Goal: Find specific page/section: Find specific page/section

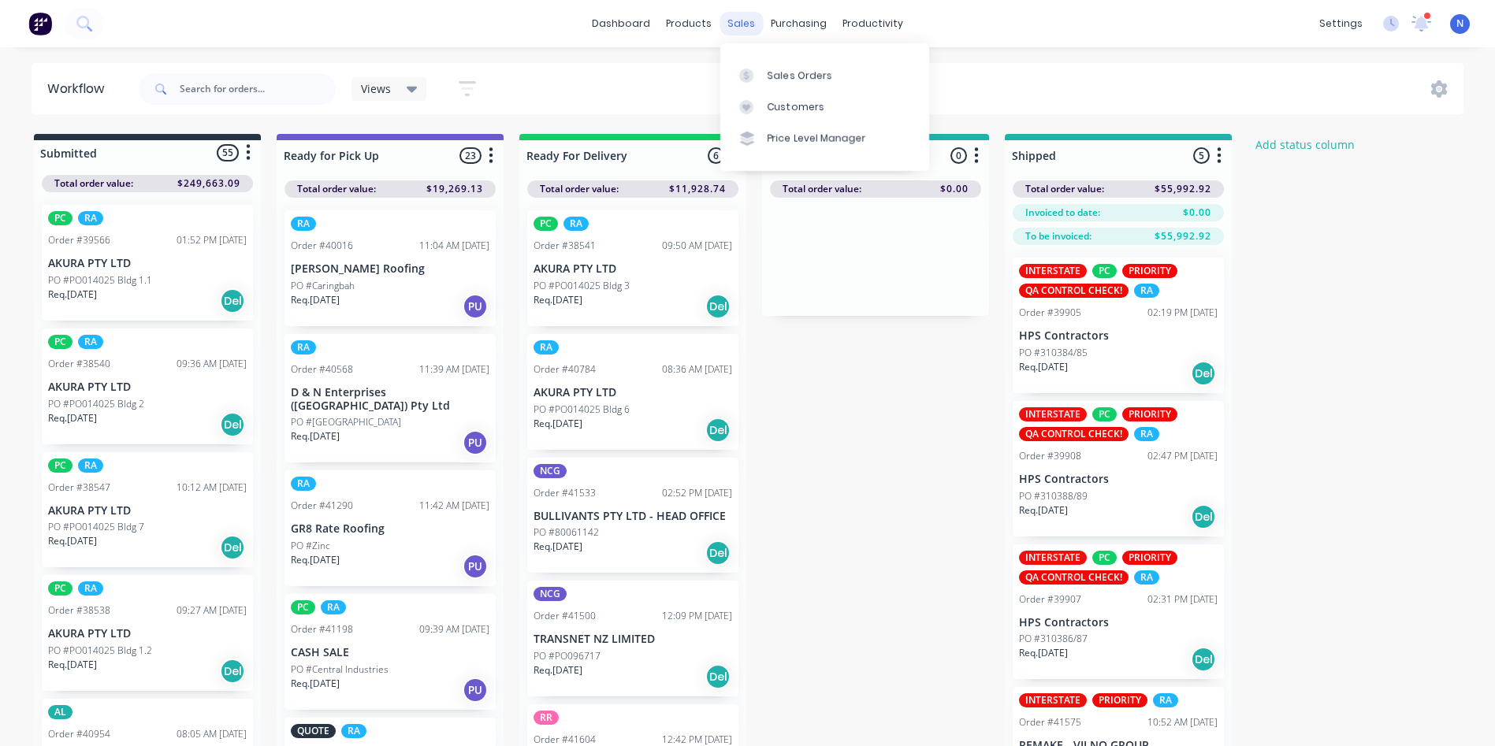
click at [732, 24] on div "sales" at bounding box center [740, 24] width 43 height 24
click at [805, 75] on div "Sales Orders" at bounding box center [800, 76] width 65 height 14
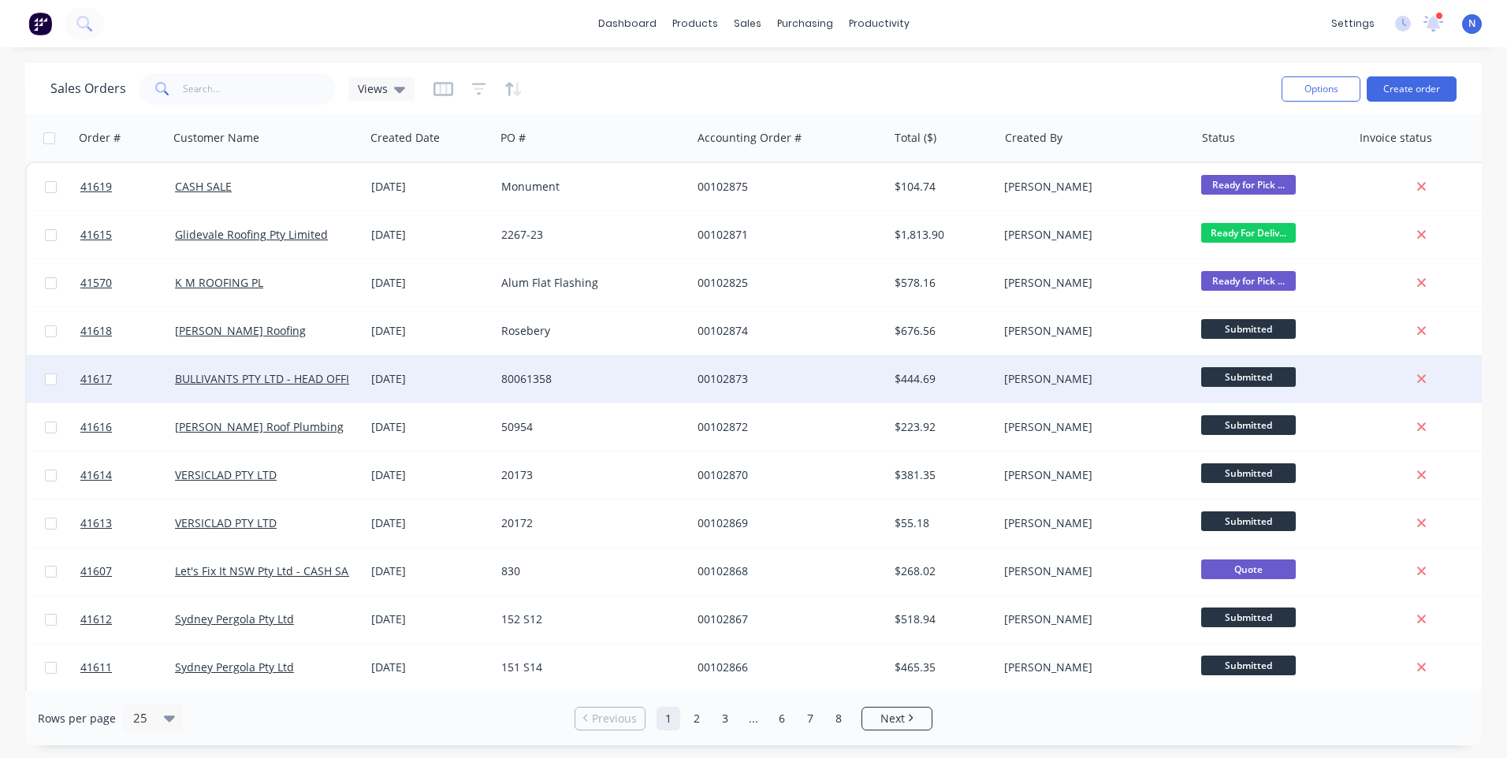
click at [858, 384] on div "00102873" at bounding box center [784, 379] width 175 height 16
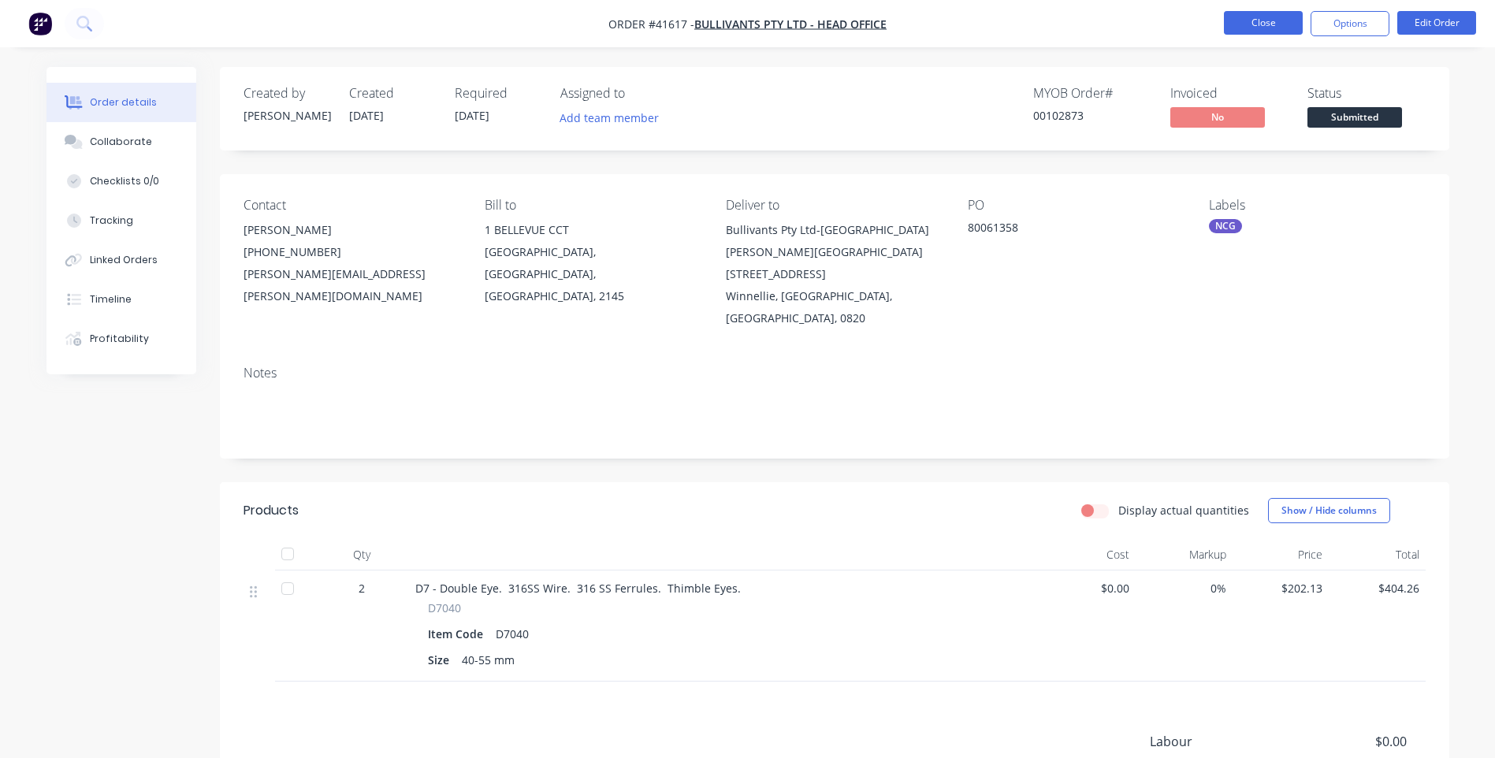
click at [1269, 30] on button "Close" at bounding box center [1263, 23] width 79 height 24
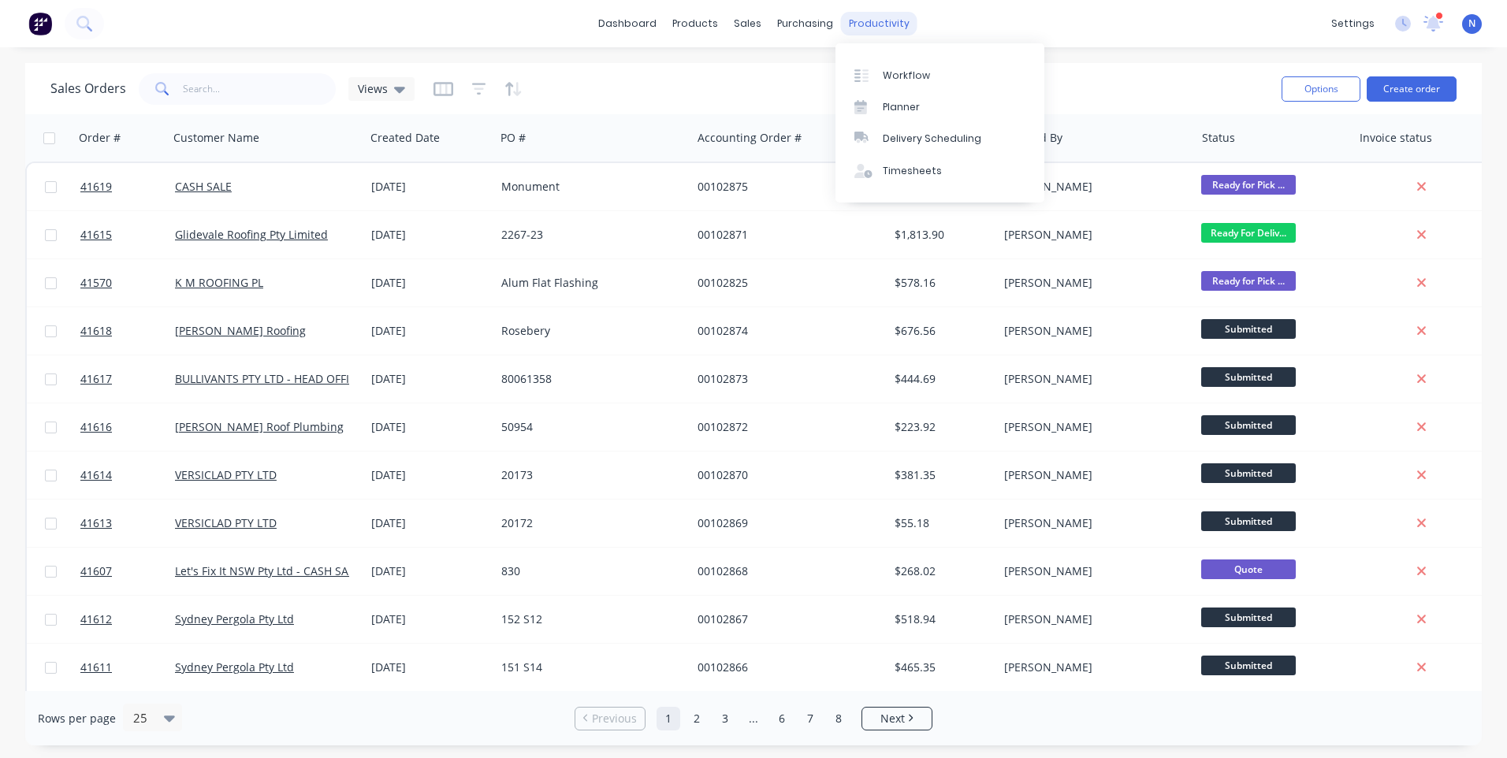
click at [893, 22] on div "productivity" at bounding box center [879, 24] width 76 height 24
click at [914, 69] on div "Workflow" at bounding box center [906, 76] width 47 height 14
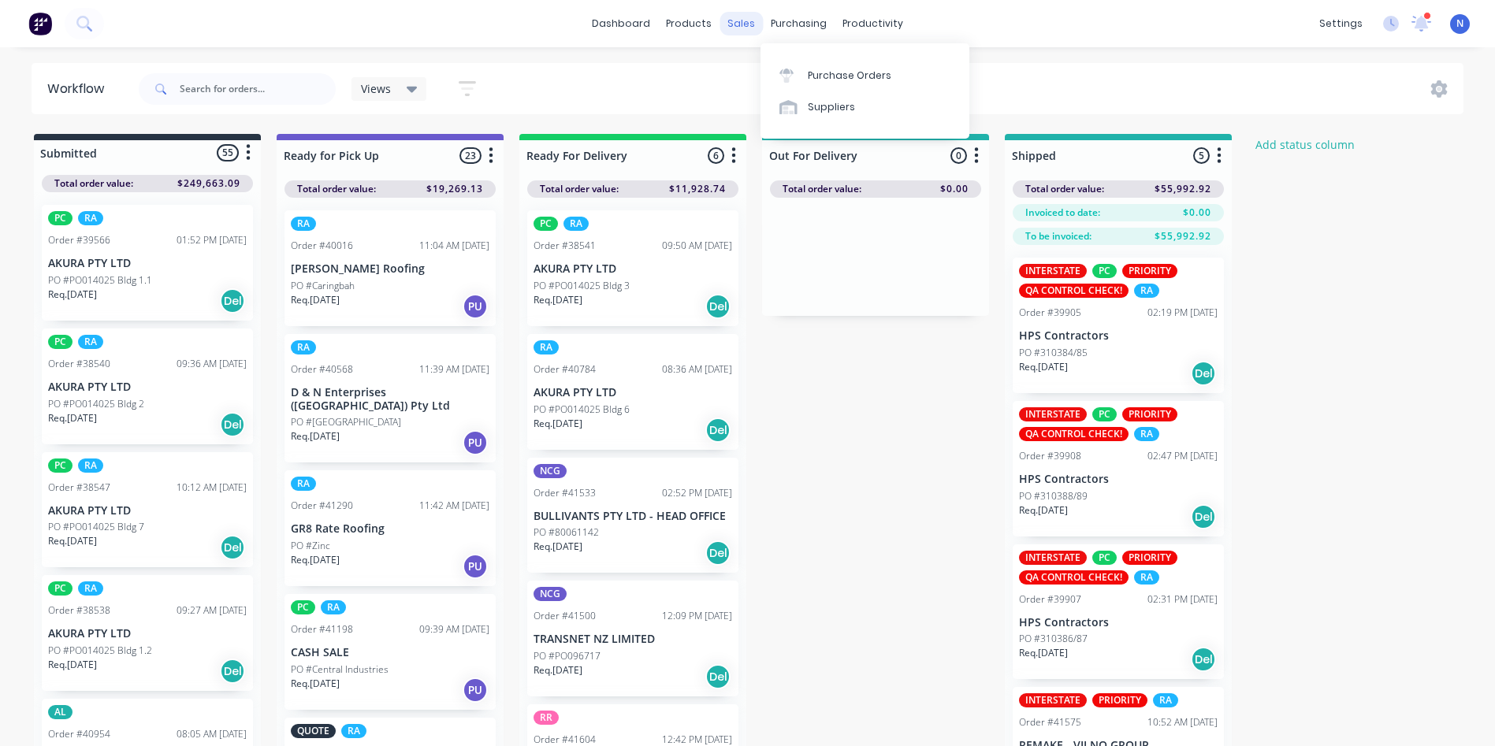
click at [745, 29] on div "sales" at bounding box center [740, 24] width 43 height 24
click at [779, 78] on div "Sales Orders" at bounding box center [800, 76] width 65 height 14
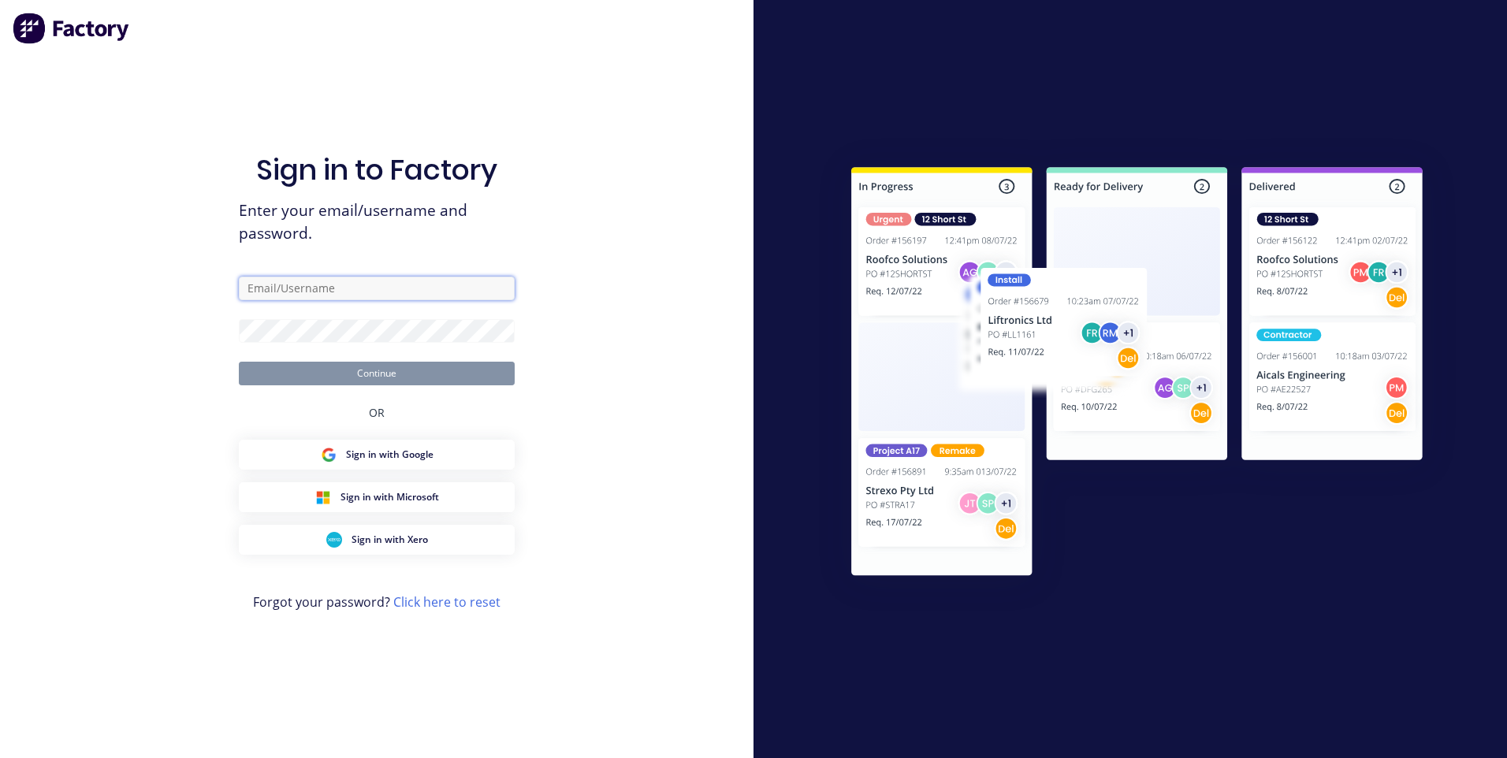
type input "[EMAIL_ADDRESS][DOMAIN_NAME]"
click at [355, 376] on button "Continue" at bounding box center [377, 374] width 276 height 24
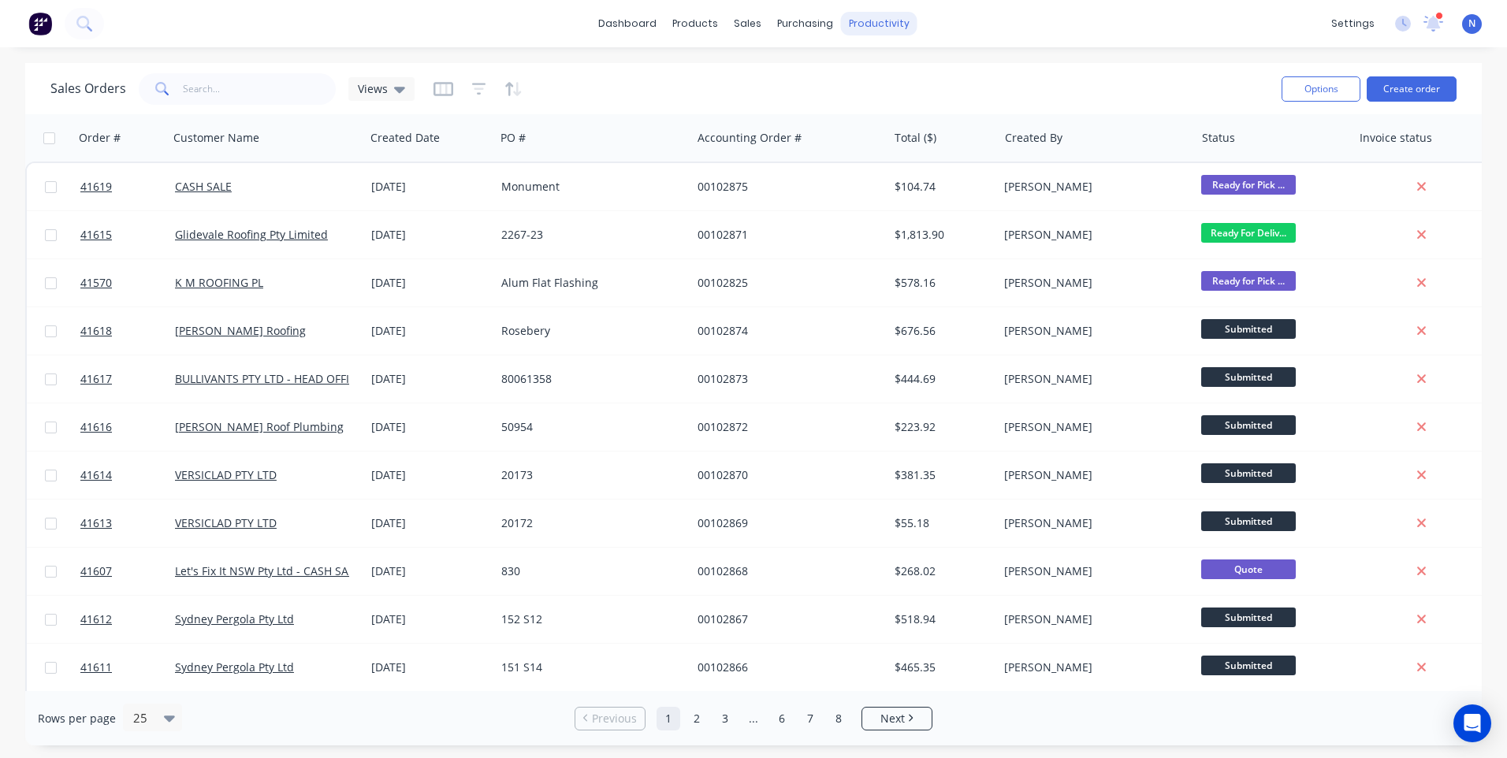
click at [884, 33] on div "productivity" at bounding box center [879, 24] width 76 height 24
click at [879, 28] on div "productivity" at bounding box center [879, 24] width 76 height 24
click at [870, 25] on div "productivity" at bounding box center [879, 24] width 76 height 24
click at [867, 20] on div "productivity" at bounding box center [879, 24] width 76 height 24
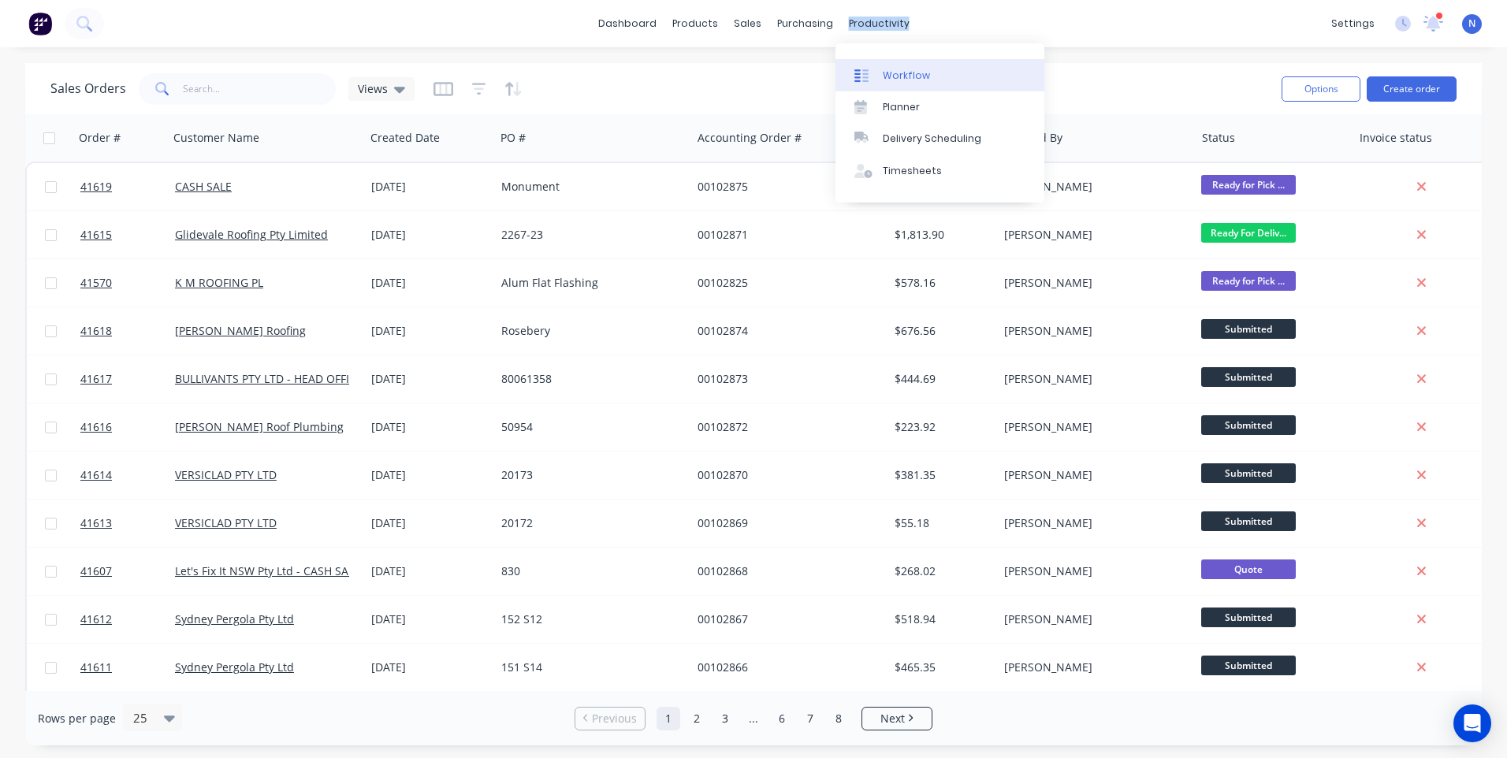
click at [948, 76] on link "Workflow" at bounding box center [939, 75] width 209 height 32
